Goal: Find specific fact: Find specific fact

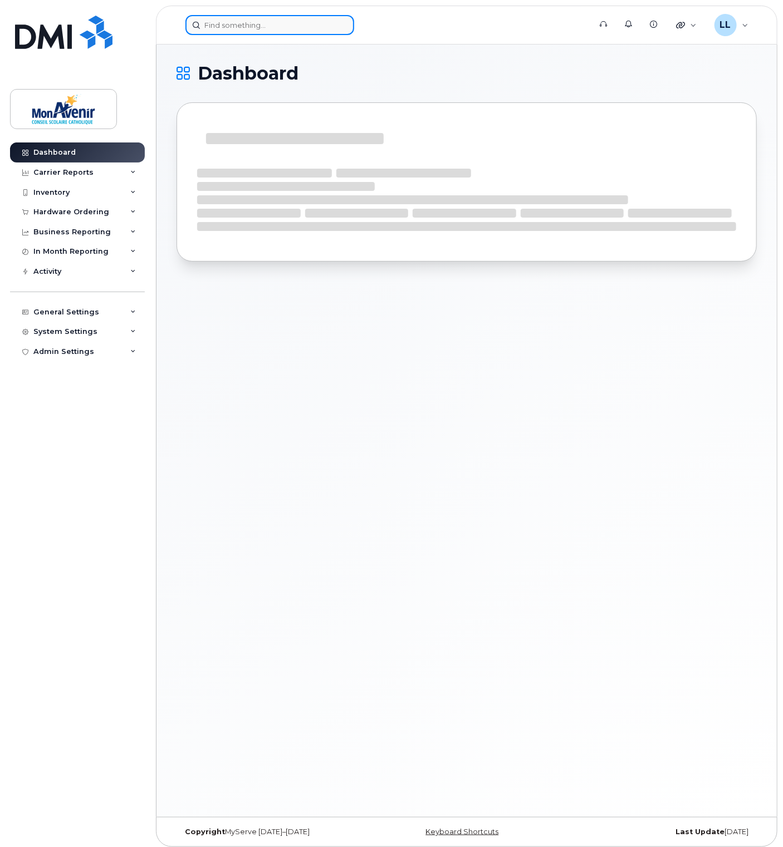
click at [245, 26] on input at bounding box center [269, 25] width 169 height 20
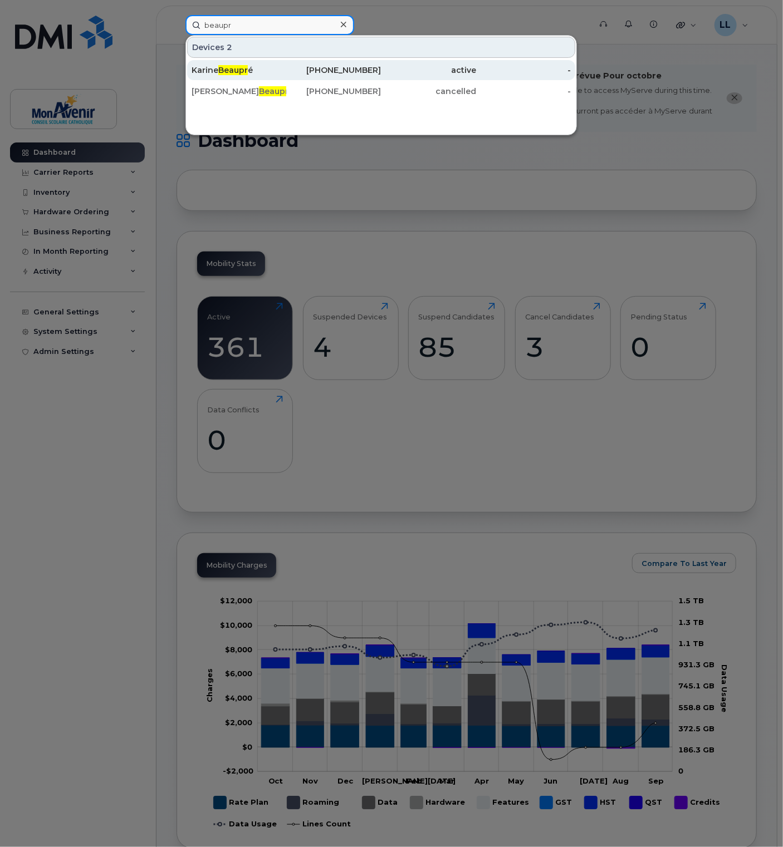
type input "beaupr"
click at [221, 68] on span "Beaupr" at bounding box center [233, 70] width 30 height 10
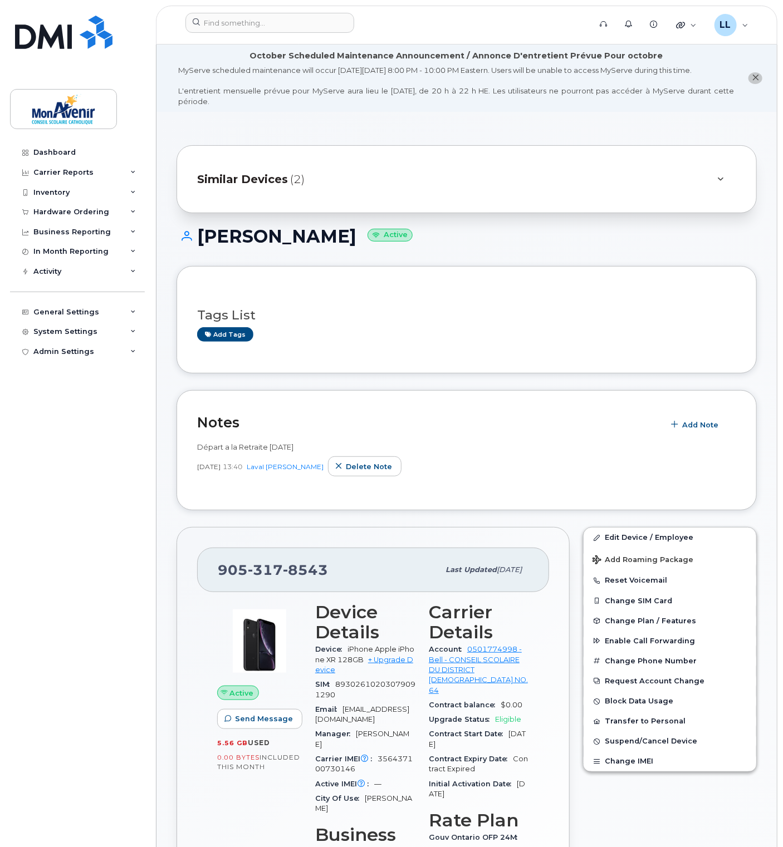
scroll to position [167, 0]
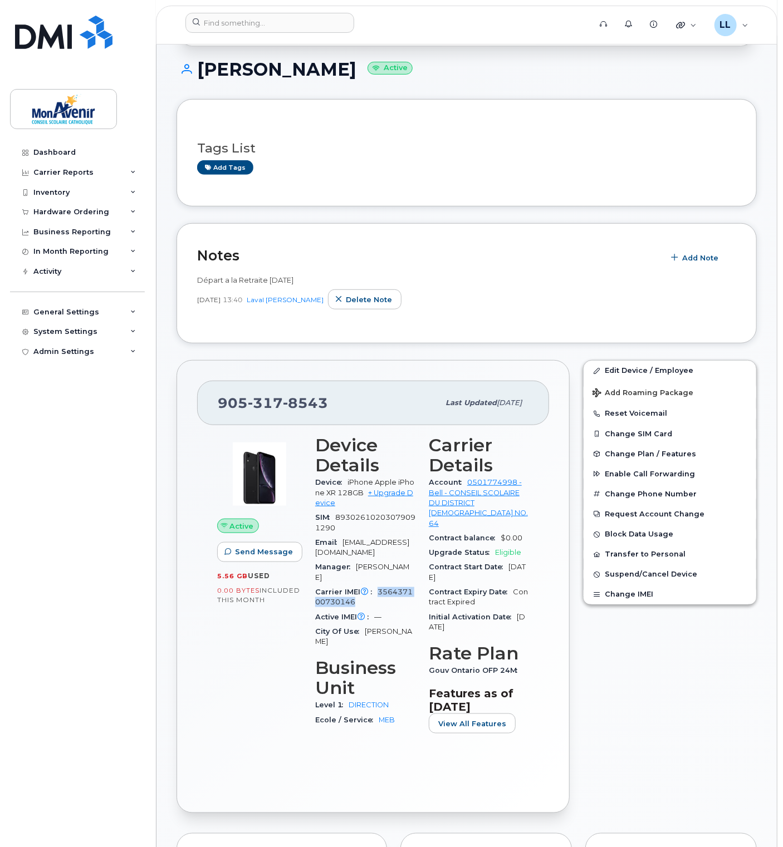
drag, startPoint x: 379, startPoint y: 582, endPoint x: 357, endPoint y: 595, distance: 26.0
click at [357, 595] on div "Carrier IMEI Carrier IMEI is reported during the last billing cycle or change o…" at bounding box center [365, 597] width 100 height 25
copy span "356437100730146"
